Goal: Check status: Check status

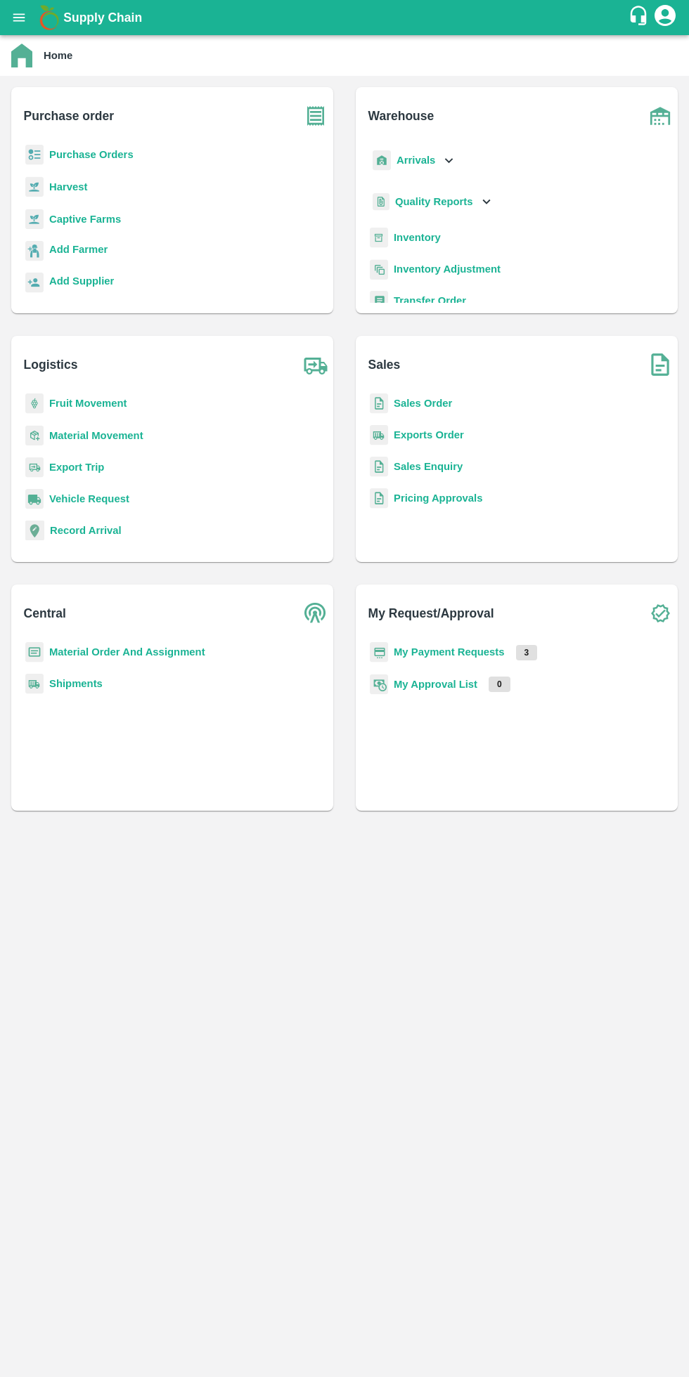
click at [485, 652] on b "My Payment Requests" at bounding box center [449, 651] width 111 height 11
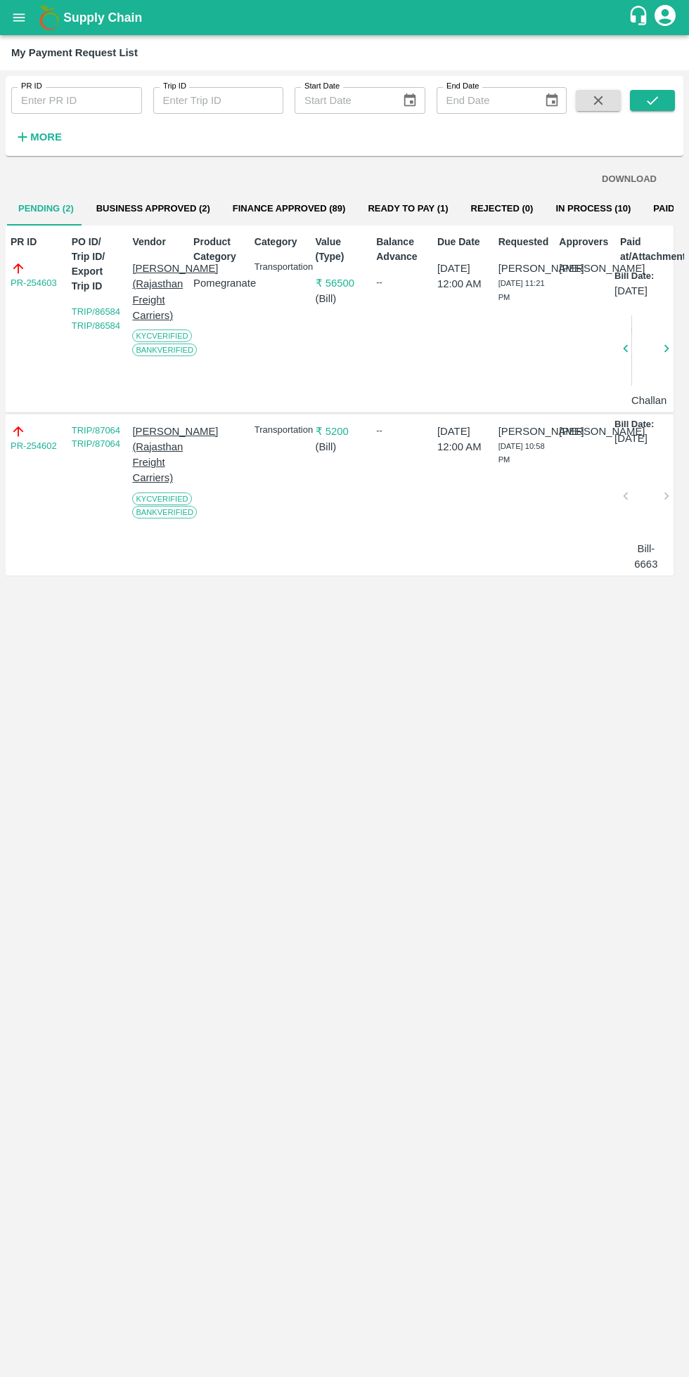
scroll to position [0, 4]
click at [182, 209] on button "Business Approved (2)" at bounding box center [153, 209] width 136 height 34
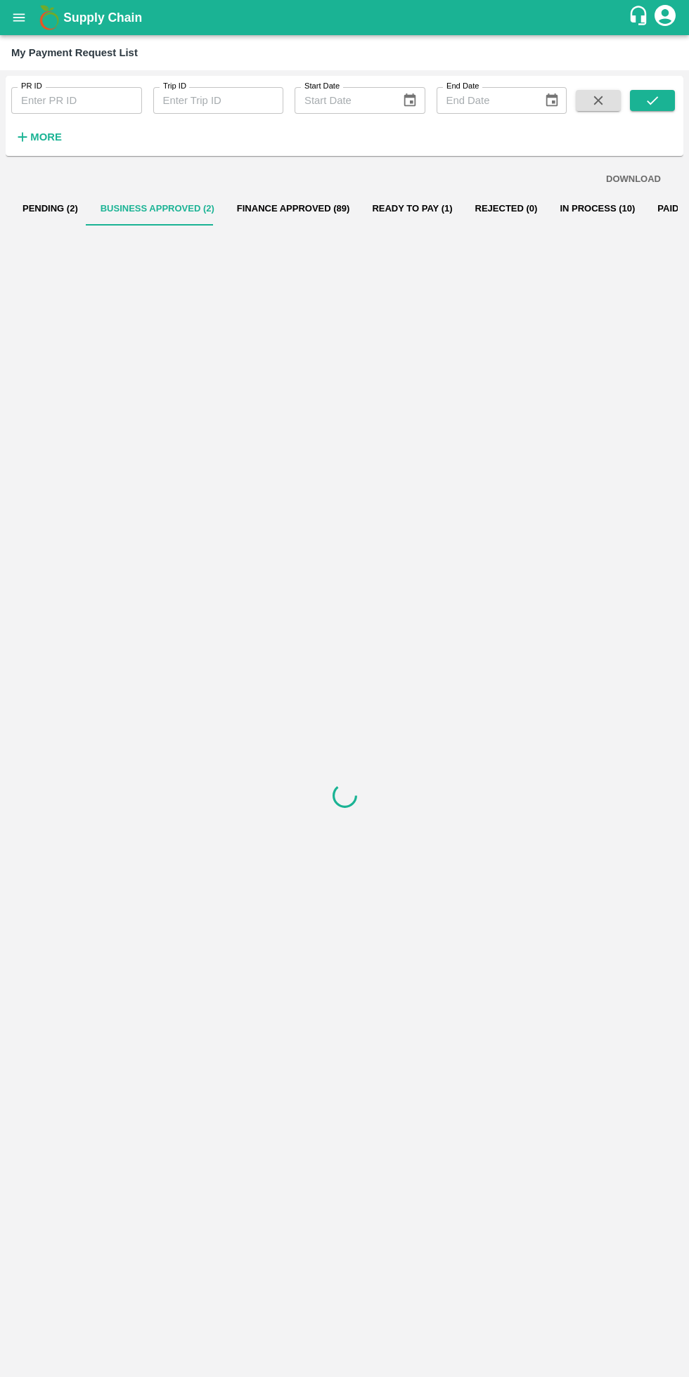
scroll to position [0, 0]
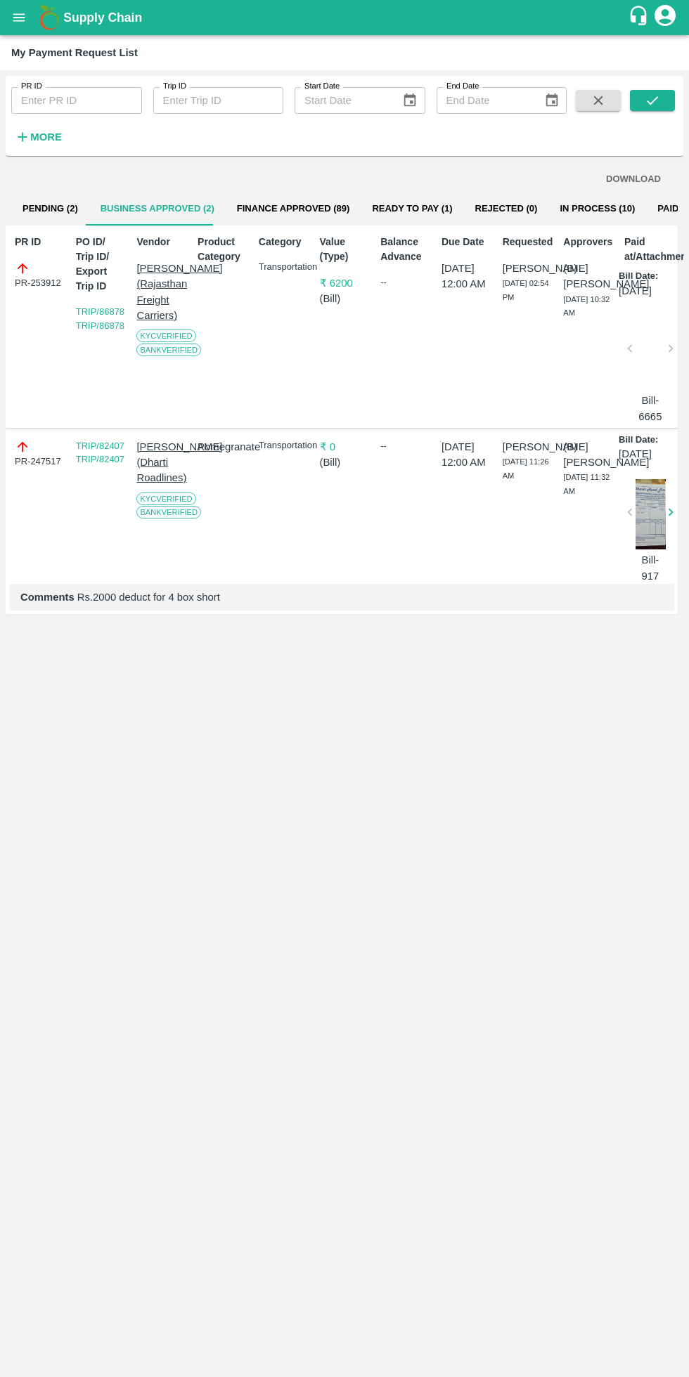
click at [313, 204] on button "Finance Approved (89)" at bounding box center [294, 209] width 136 height 34
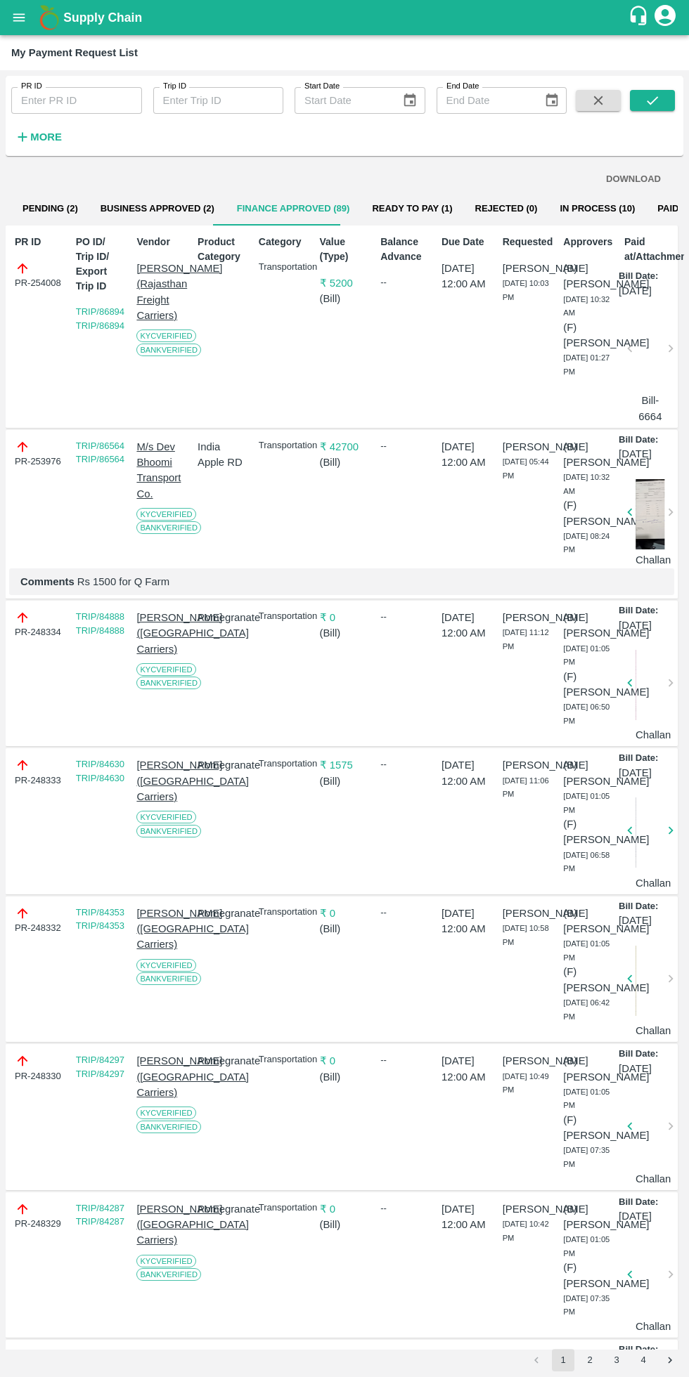
click at [415, 208] on button "Ready To Pay (1)" at bounding box center [411, 209] width 103 height 34
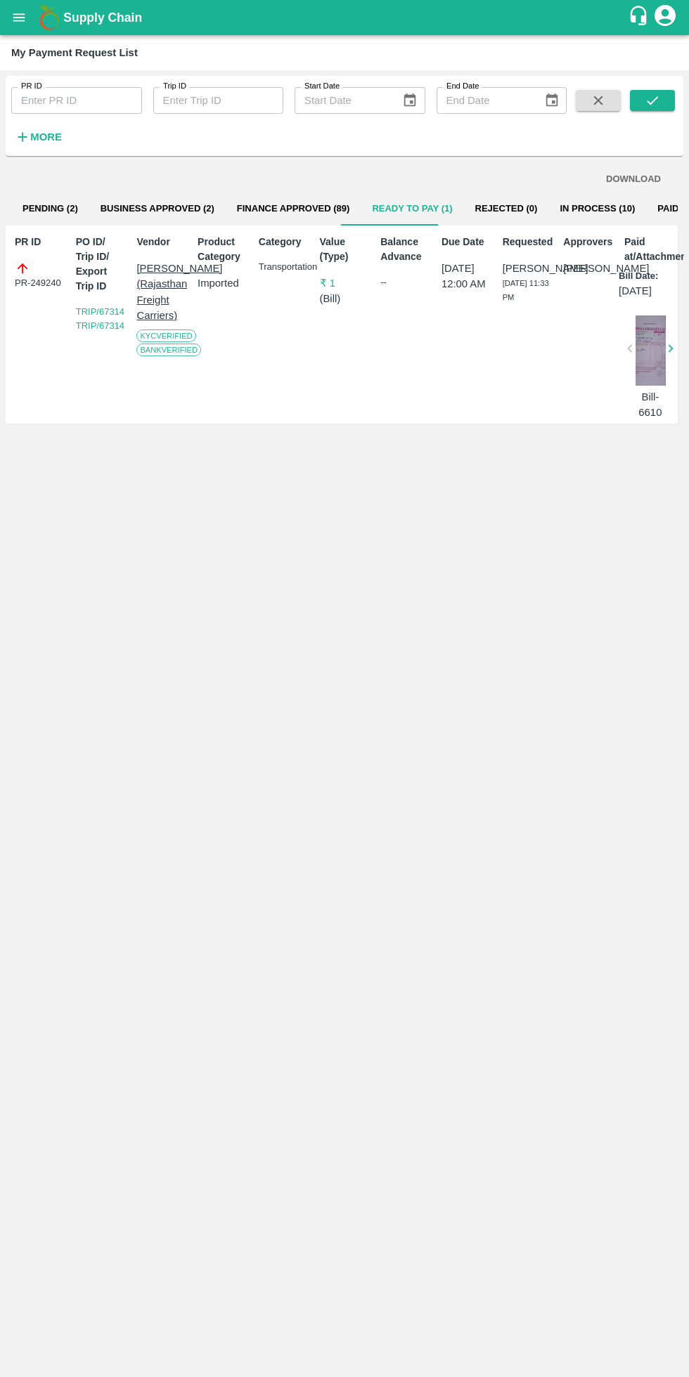
scroll to position [0, 11]
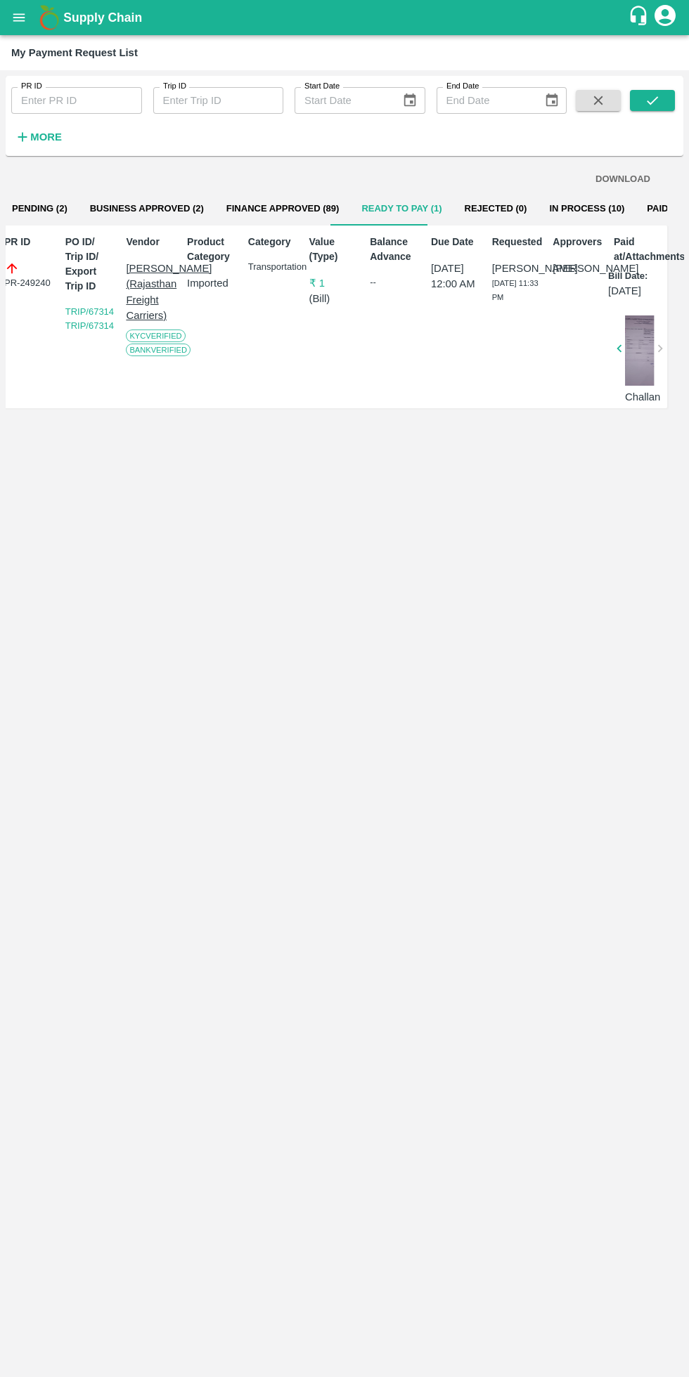
click at [578, 208] on button "In Process (10)" at bounding box center [587, 209] width 98 height 34
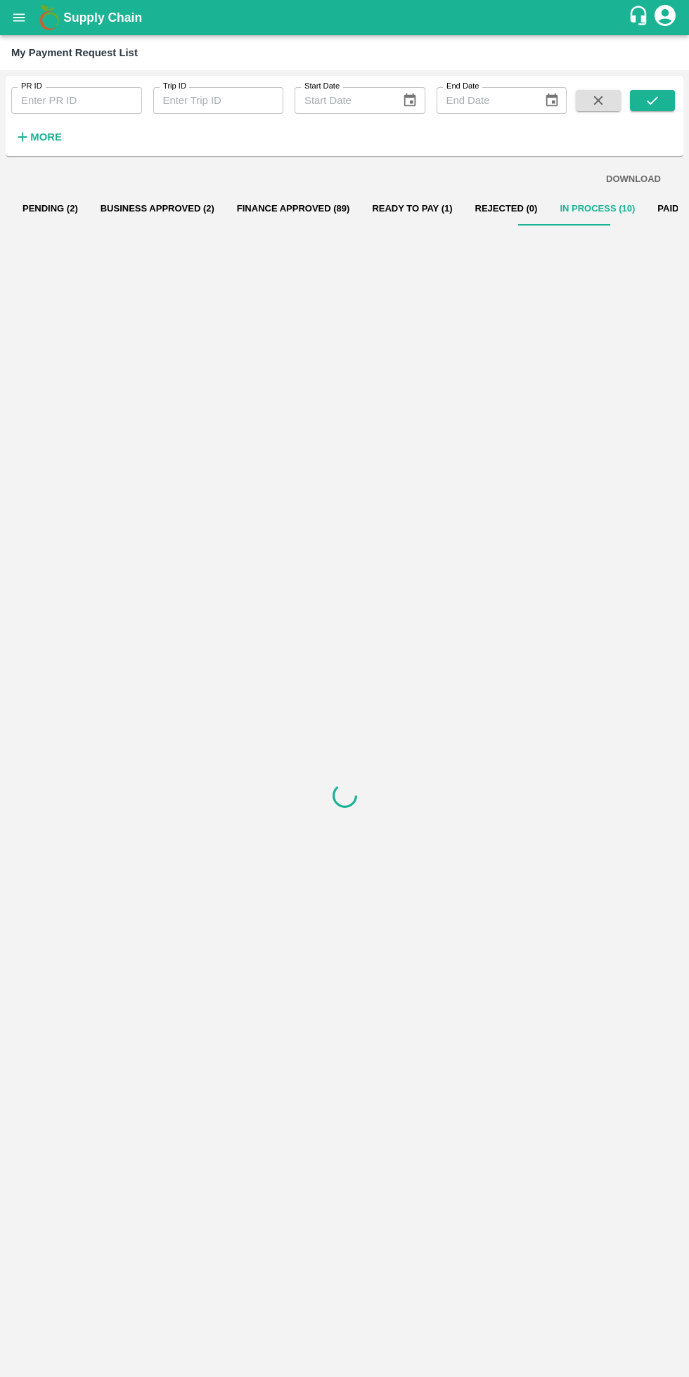
scroll to position [0, 0]
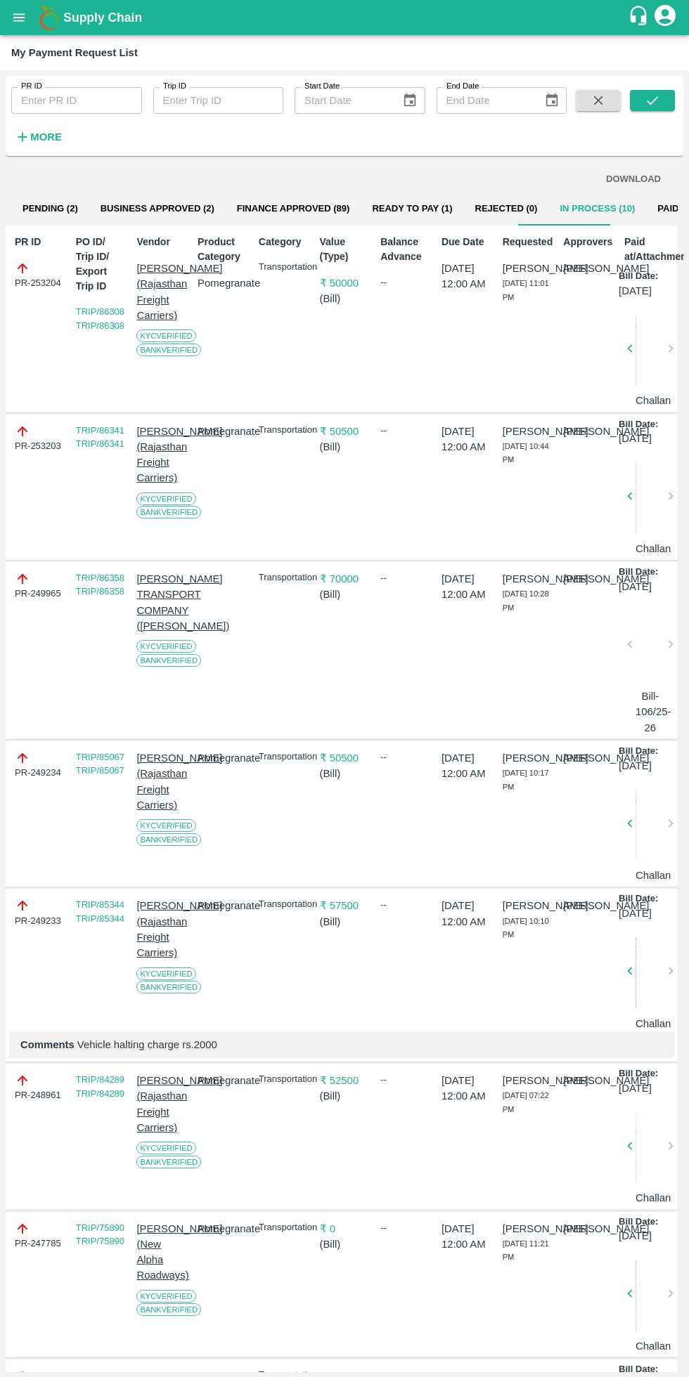
click at [655, 686] on div at bounding box center [650, 648] width 30 height 74
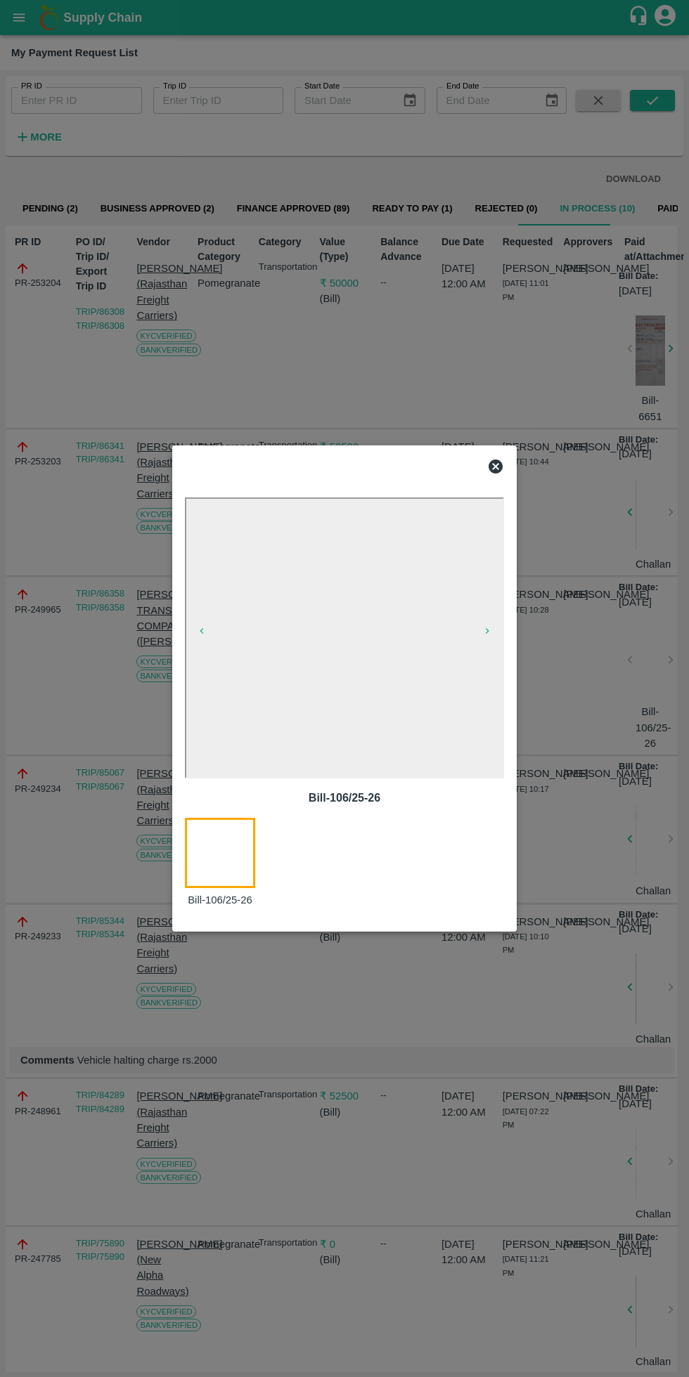
click at [629, 724] on div at bounding box center [344, 688] width 689 height 1377
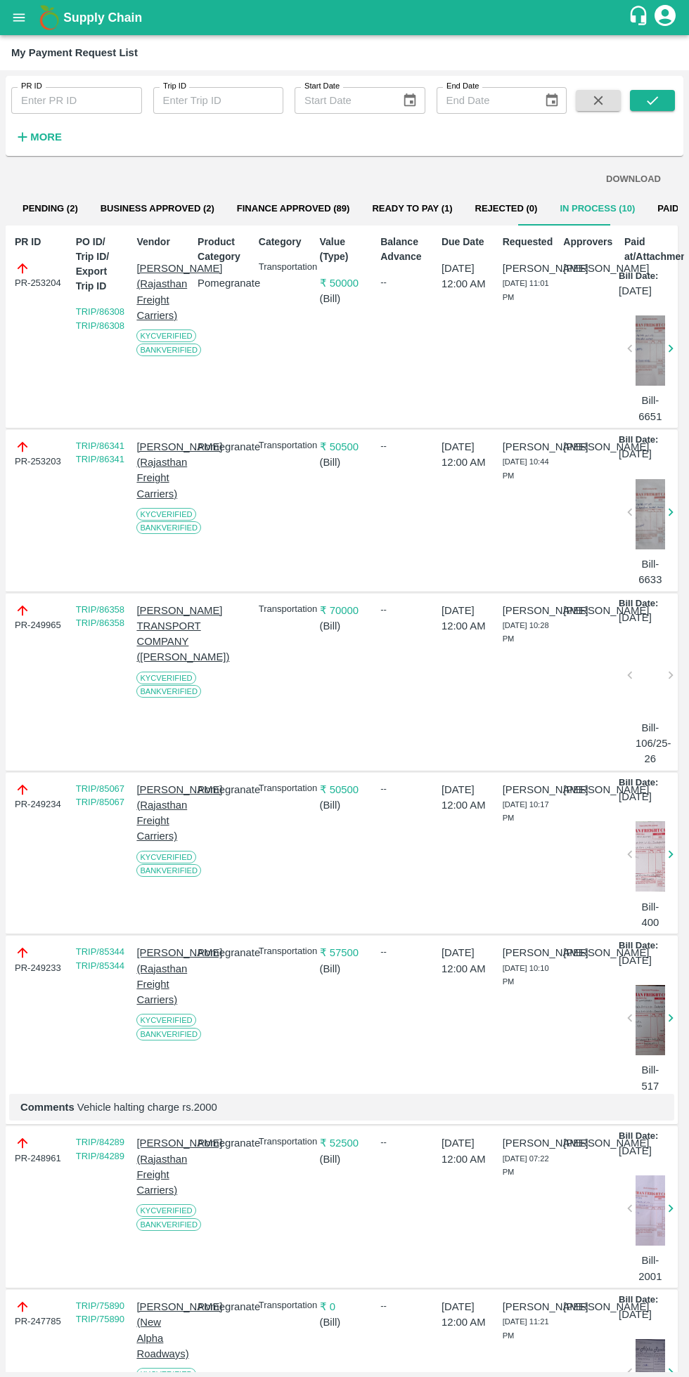
click at [560, 753] on div "[PERSON_NAME]" at bounding box center [585, 682] width 56 height 170
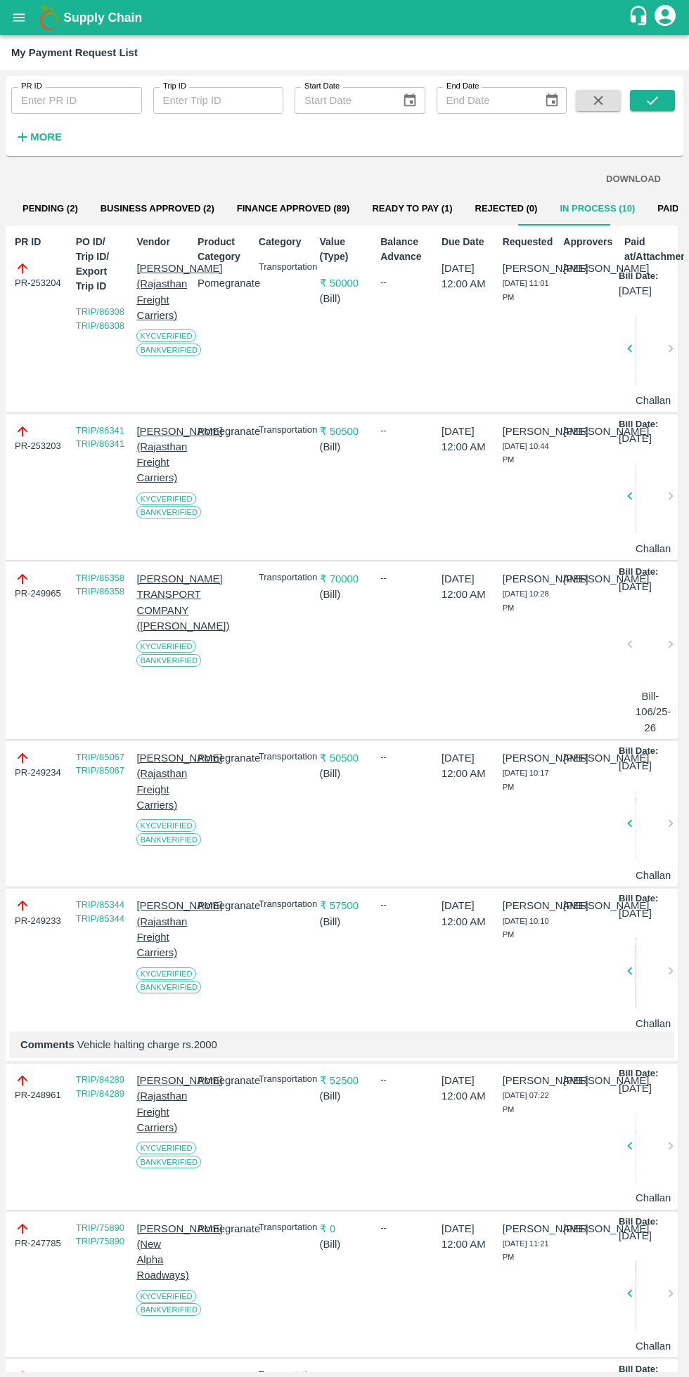
click at [477, 736] on div "[DATE] 12:00 AM" at bounding box center [464, 651] width 56 height 170
click at [410, 712] on div "--" at bounding box center [403, 651] width 56 height 170
click at [360, 587] on p "₹ 70000" at bounding box center [345, 578] width 50 height 15
